Goal: Task Accomplishment & Management: Complete application form

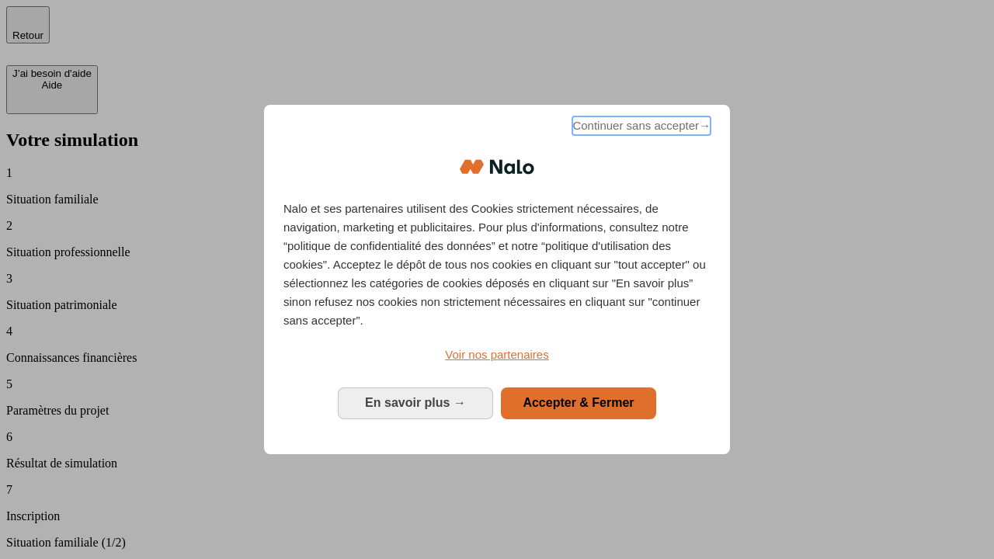
click at [640, 128] on span "Continuer sans accepter →" at bounding box center [641, 125] width 138 height 19
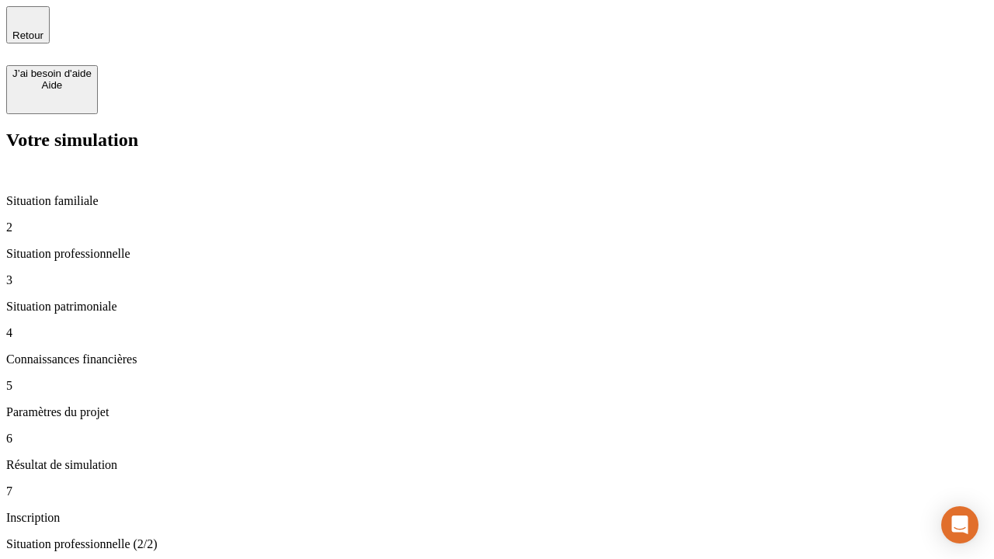
type input "30 000"
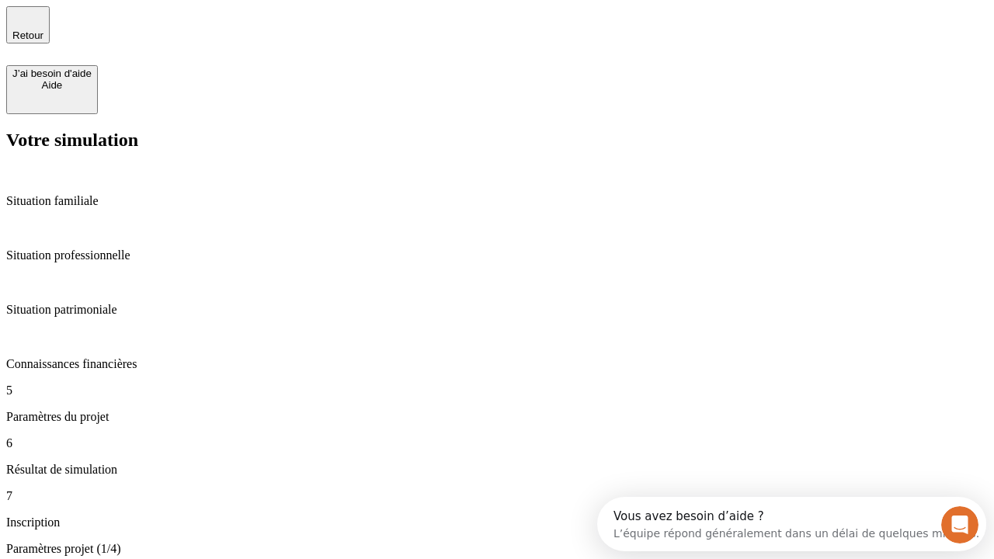
scroll to position [30, 0]
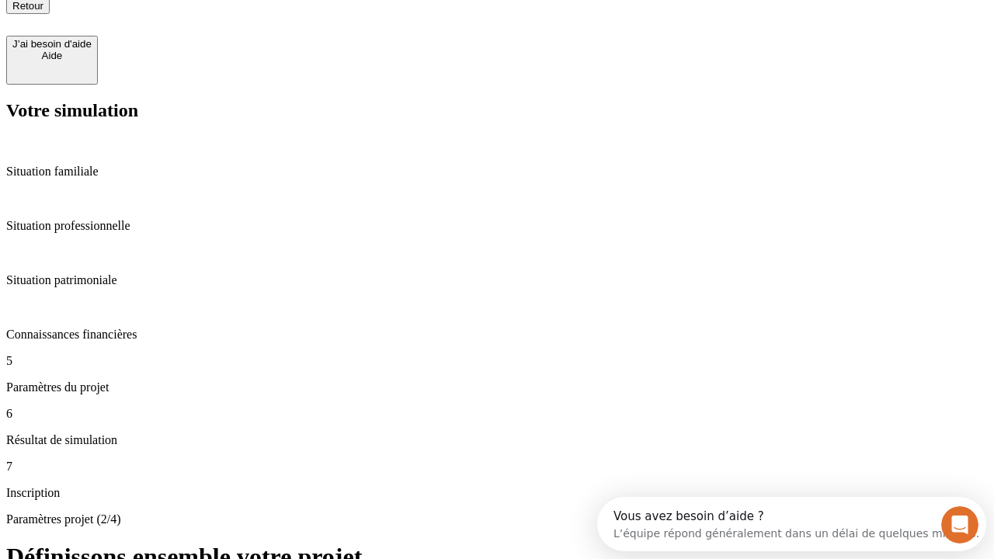
type input "25"
type input "1 000"
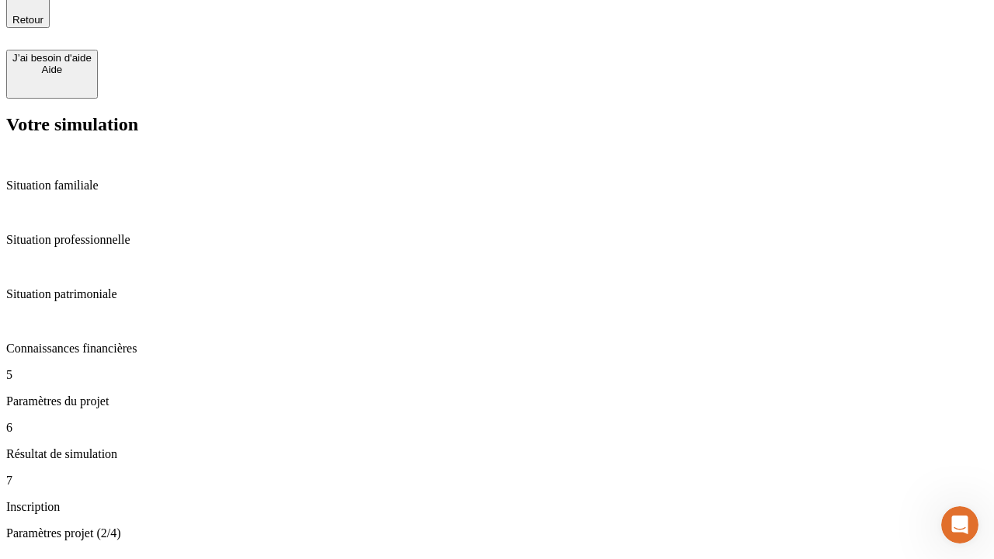
type input "640"
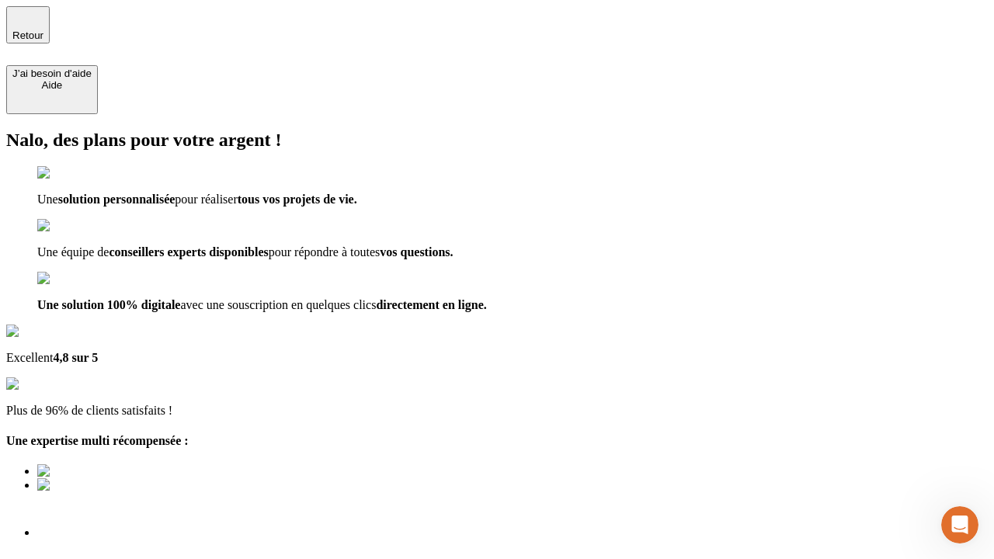
type input "[EMAIL_ADDRESS][PERSON_NAME][DOMAIN_NAME]"
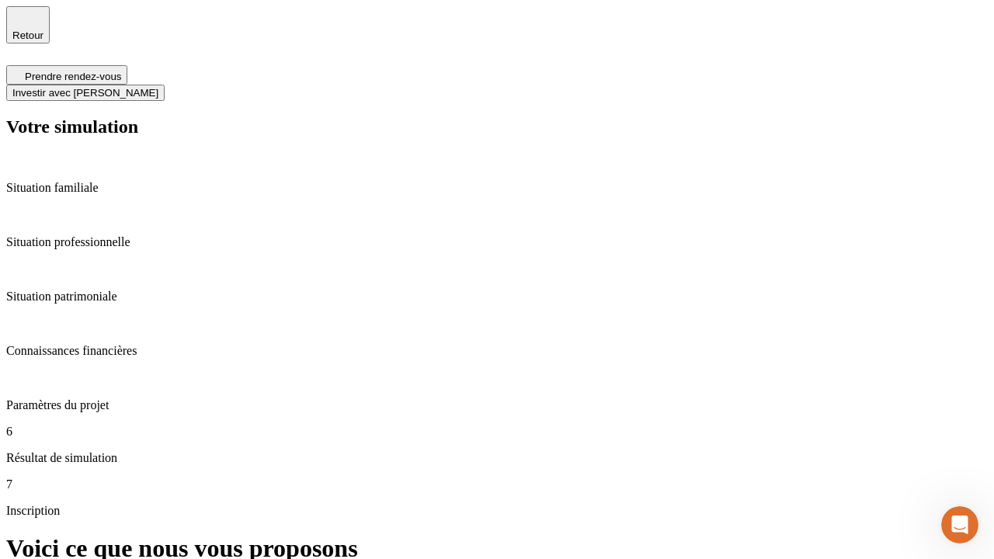
click at [158, 87] on span "Investir avec [PERSON_NAME]" at bounding box center [85, 93] width 146 height 12
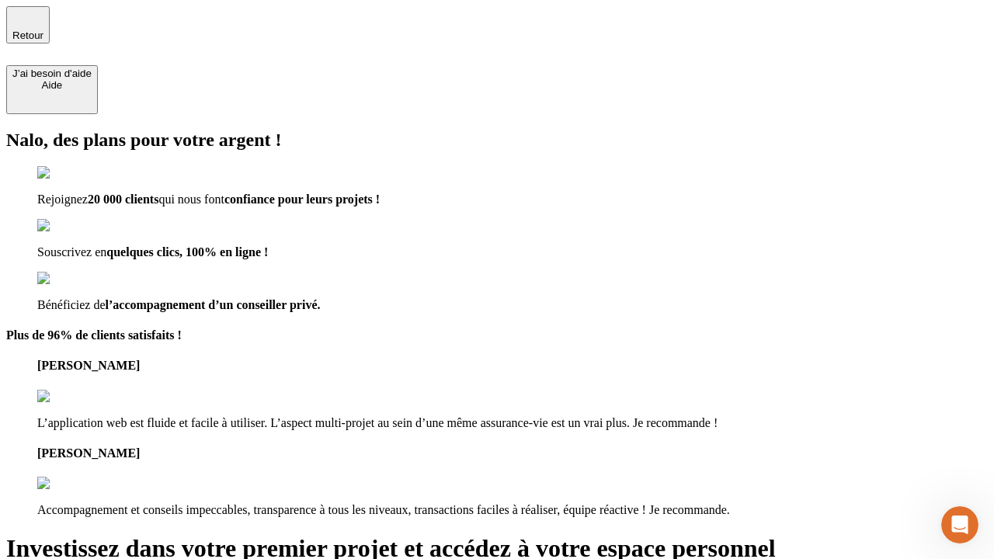
type input "[EMAIL_ADDRESS][PERSON_NAME][DOMAIN_NAME]"
